Goal: Find specific page/section: Find specific page/section

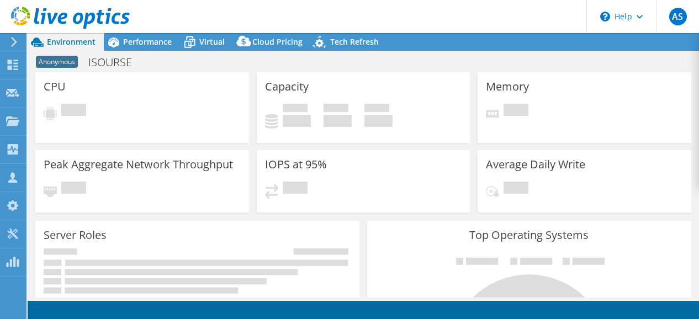
select select "USD"
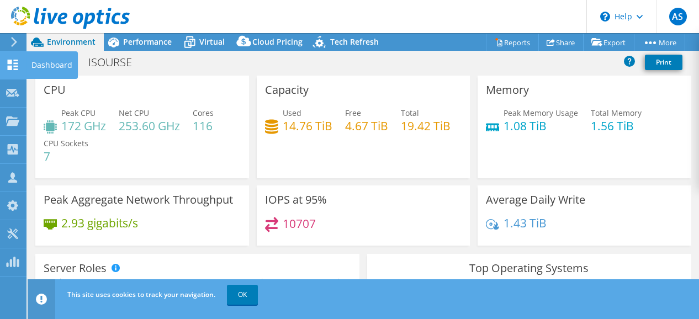
click at [50, 67] on div "Dashboard" at bounding box center [52, 65] width 52 height 28
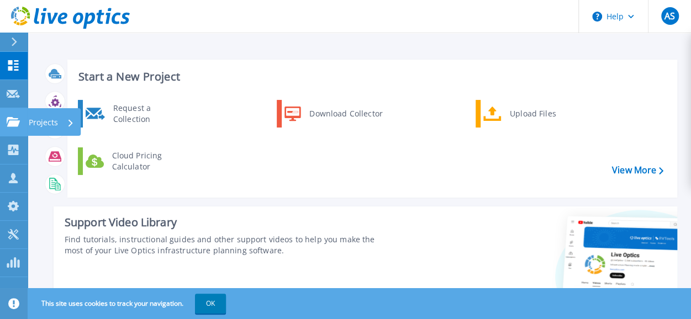
click at [38, 123] on p "Projects" at bounding box center [43, 122] width 29 height 29
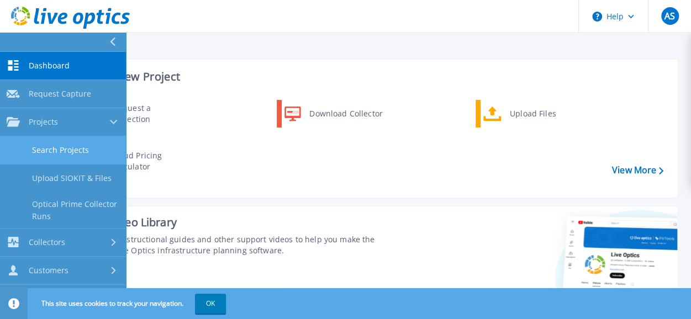
click at [63, 147] on link "Search Projects" at bounding box center [63, 150] width 126 height 28
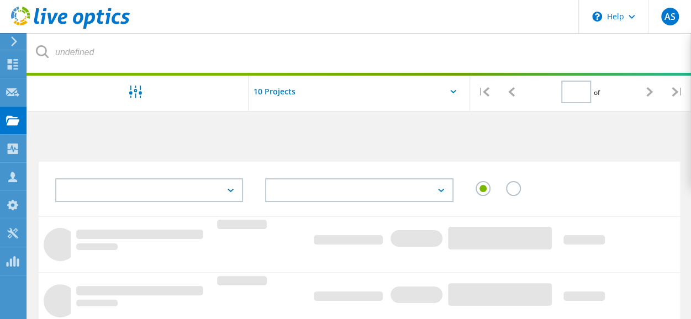
type input "1"
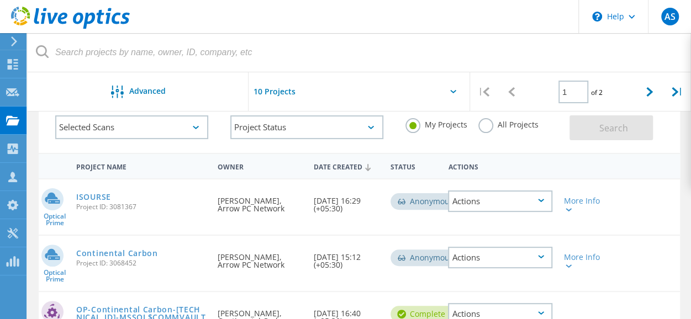
scroll to position [62, 0]
click at [88, 195] on link "ISOURSE" at bounding box center [93, 198] width 35 height 8
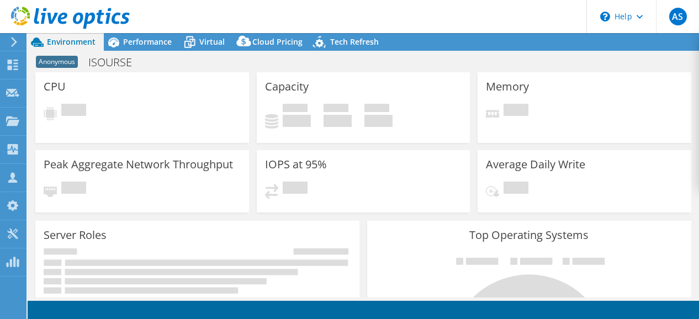
select select "USD"
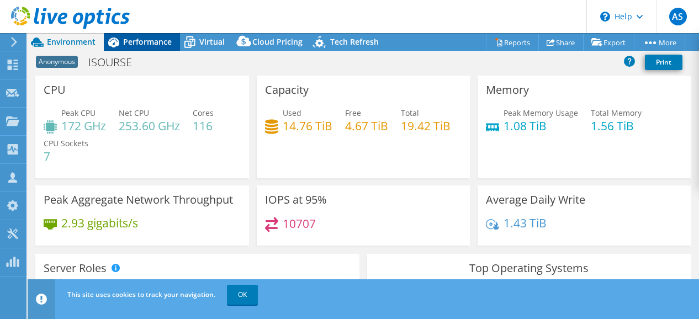
click at [151, 40] on span "Performance" at bounding box center [147, 41] width 49 height 10
